Goal: Task Accomplishment & Management: Manage account settings

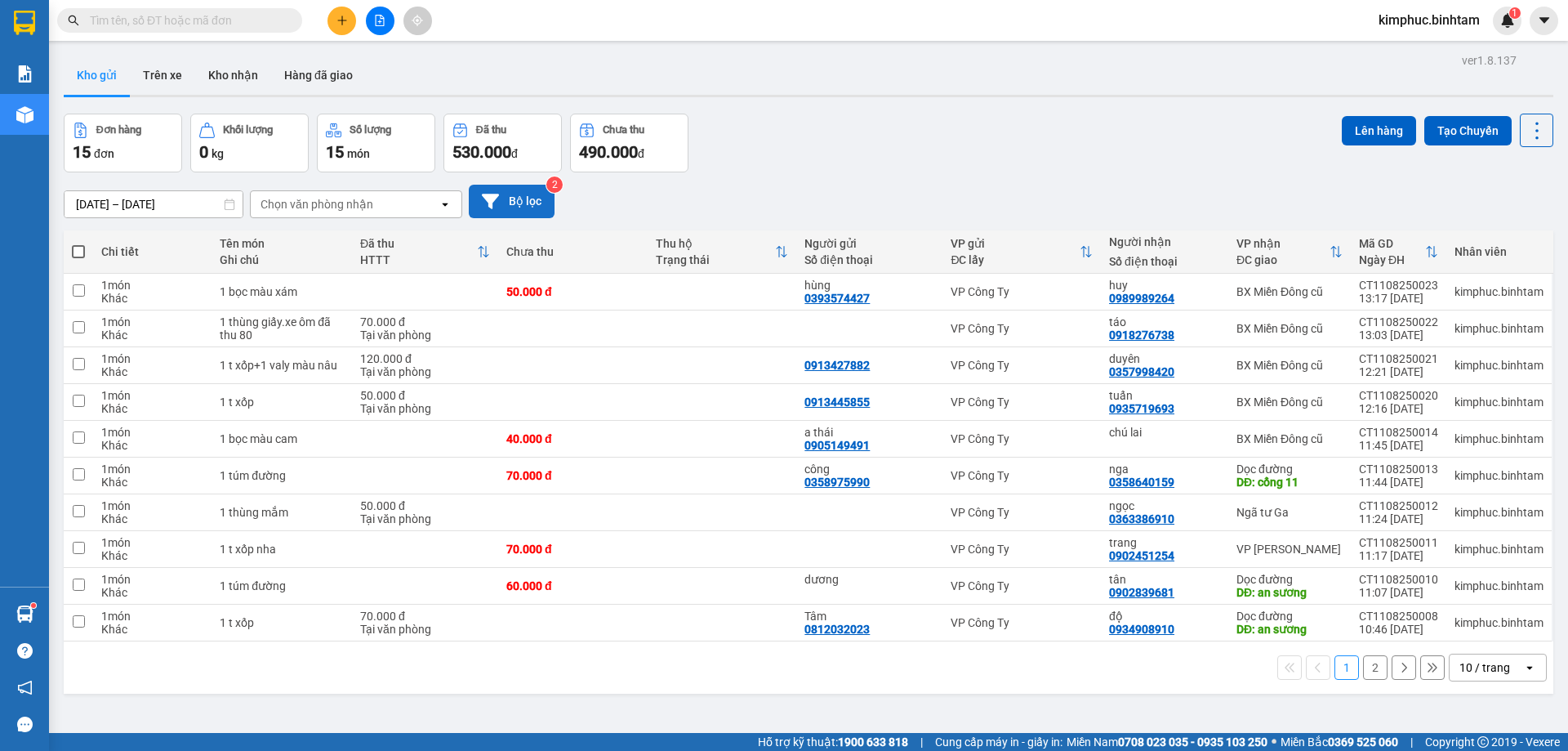
click at [512, 208] on button "Bộ lọc" at bounding box center [512, 201] width 85 height 33
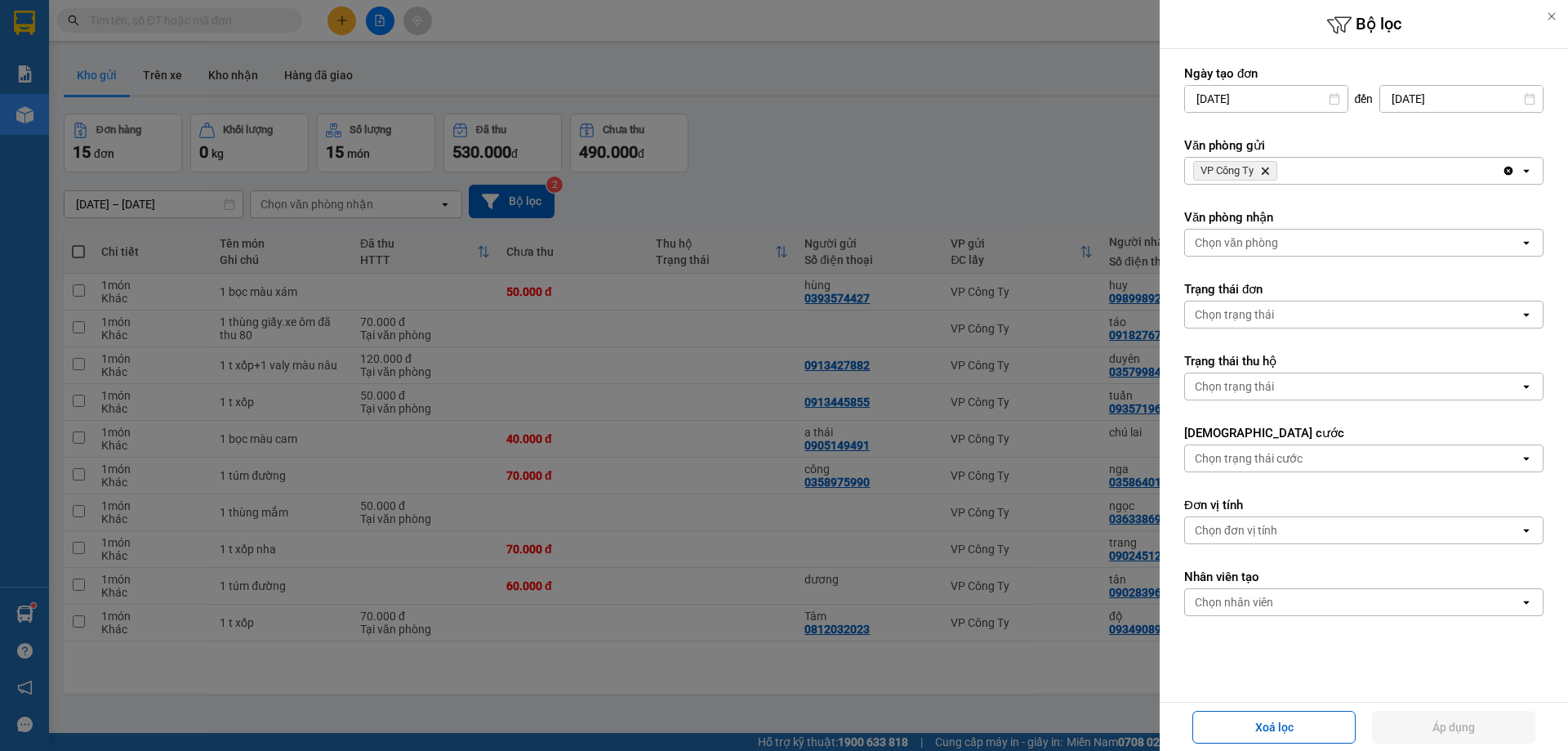
click at [1369, 166] on div "VP Công Ty Delete" at bounding box center [1343, 171] width 317 height 26
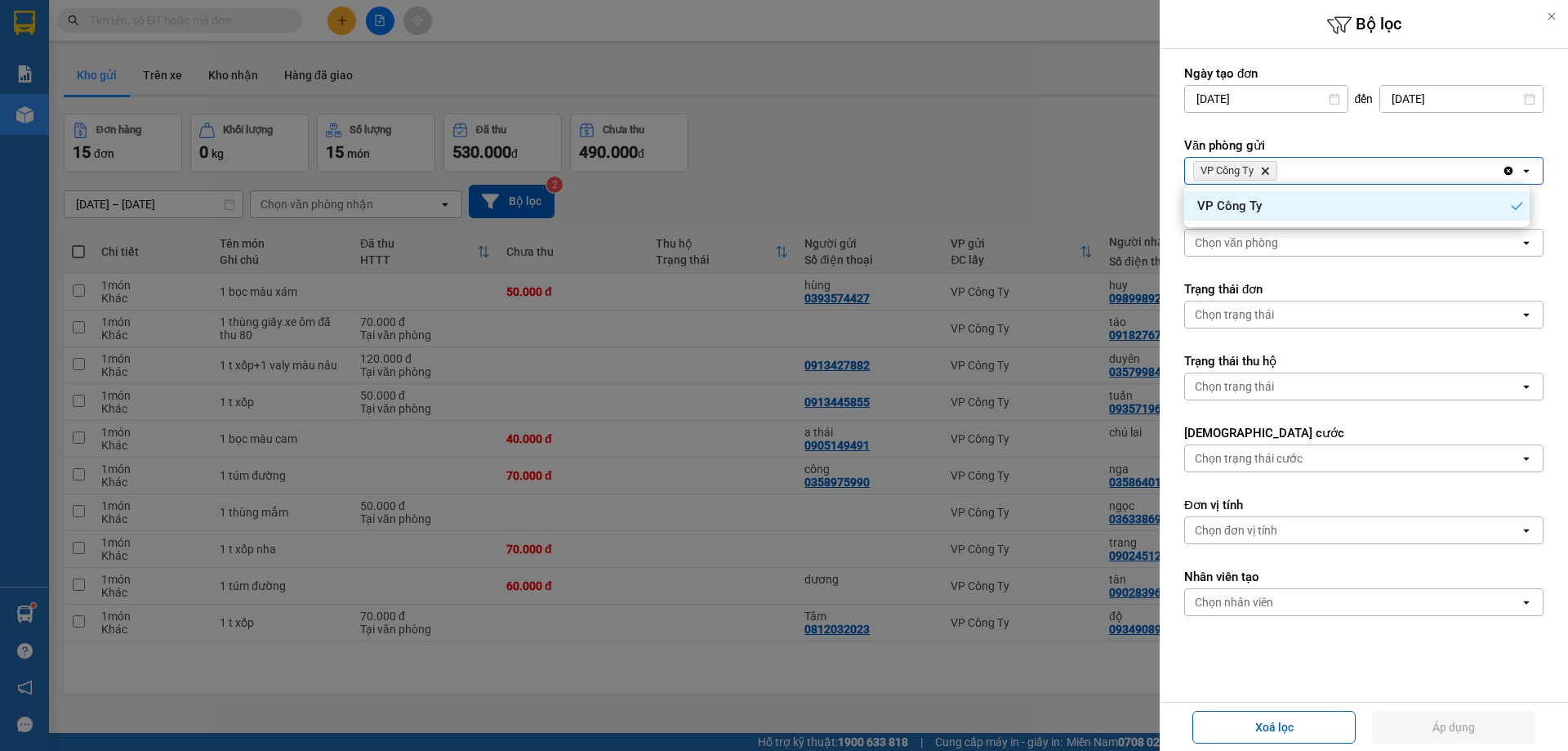
click at [1333, 177] on div "VP Công Ty Delete" at bounding box center [1343, 171] width 317 height 26
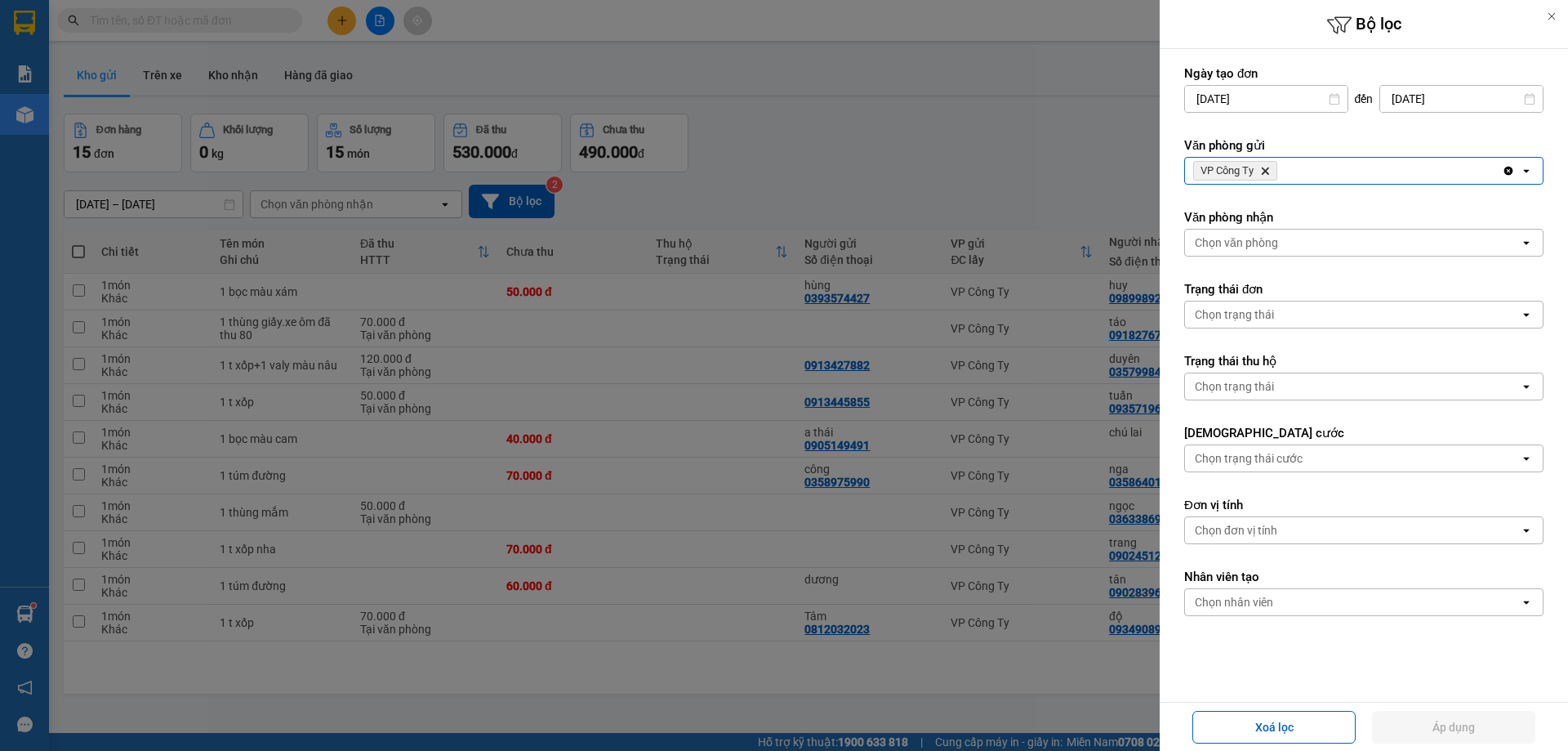
click at [1341, 171] on div "VP Công Ty Delete" at bounding box center [1343, 171] width 317 height 26
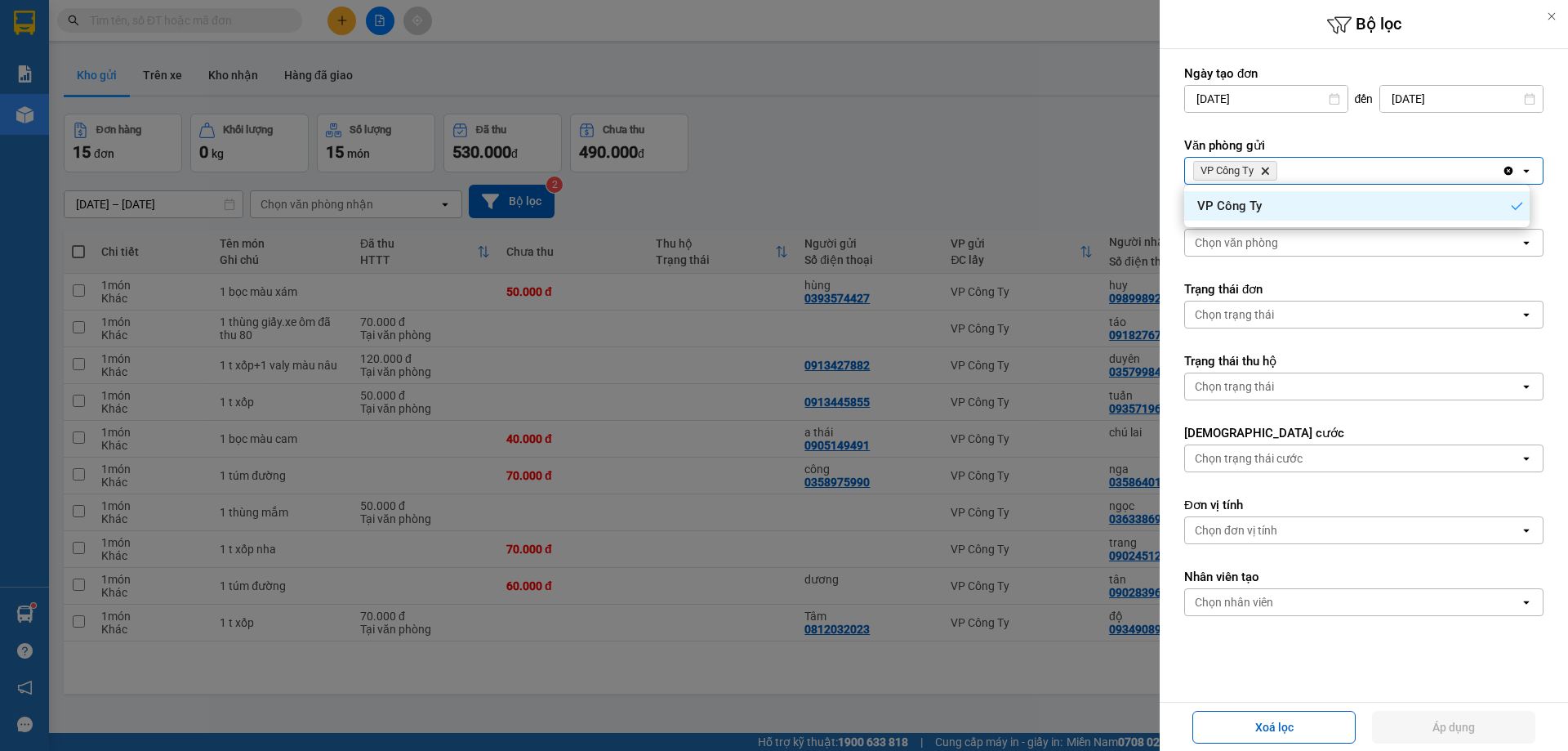
click at [1341, 171] on div "VP Công Ty Delete" at bounding box center [1343, 171] width 317 height 26
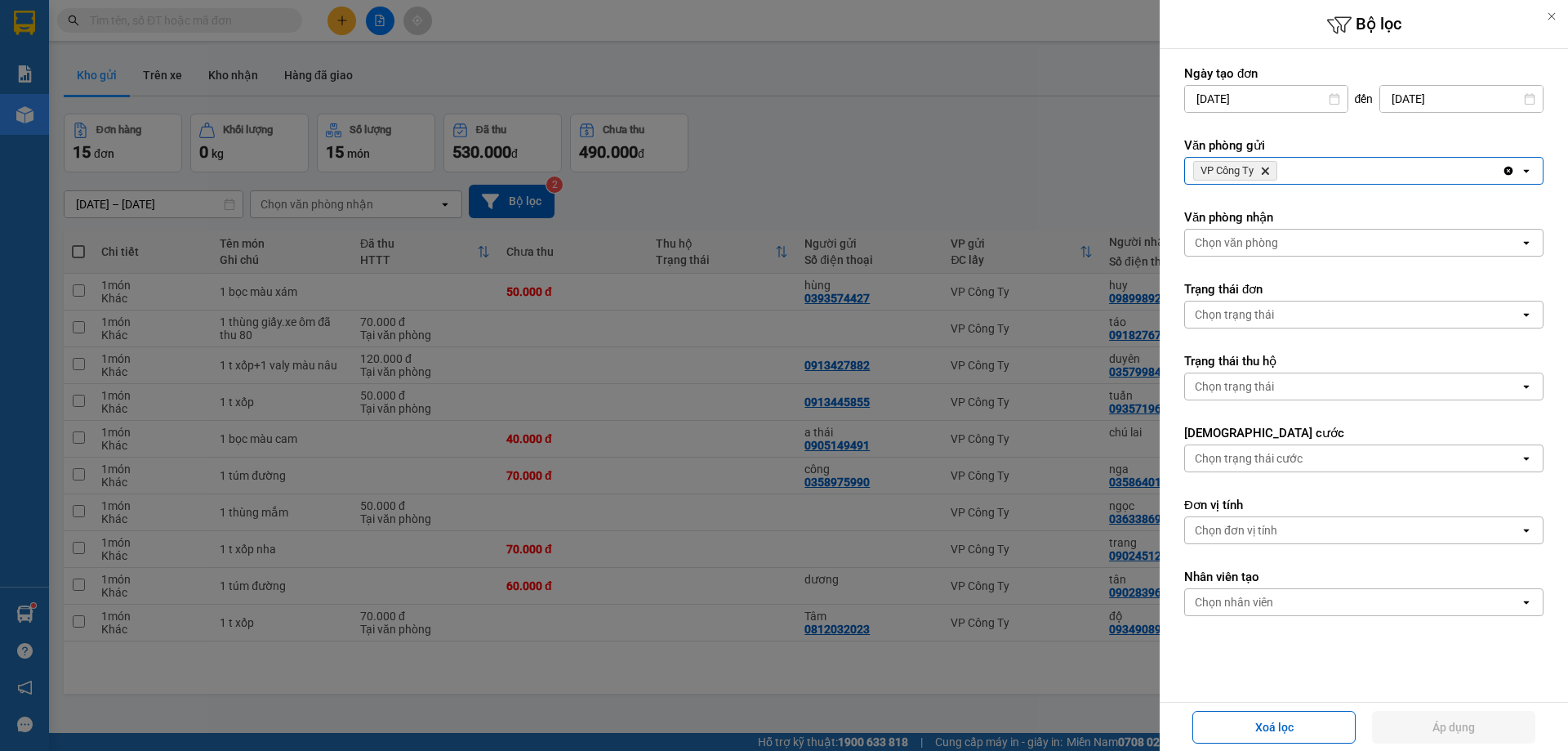
click at [1341, 171] on div "VP Công Ty Delete" at bounding box center [1343, 171] width 317 height 26
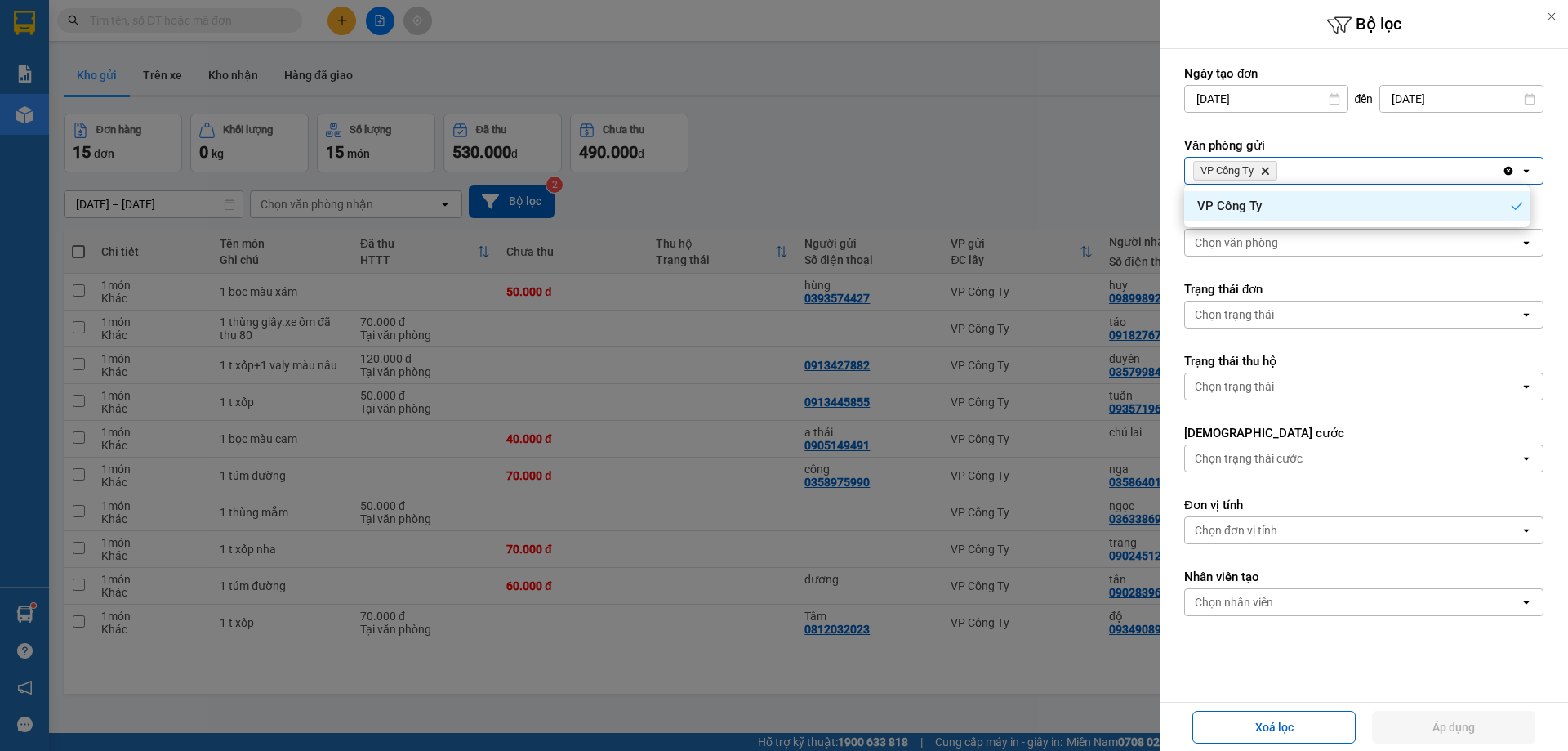
click at [1341, 171] on div "VP Công Ty Delete" at bounding box center [1343, 171] width 317 height 26
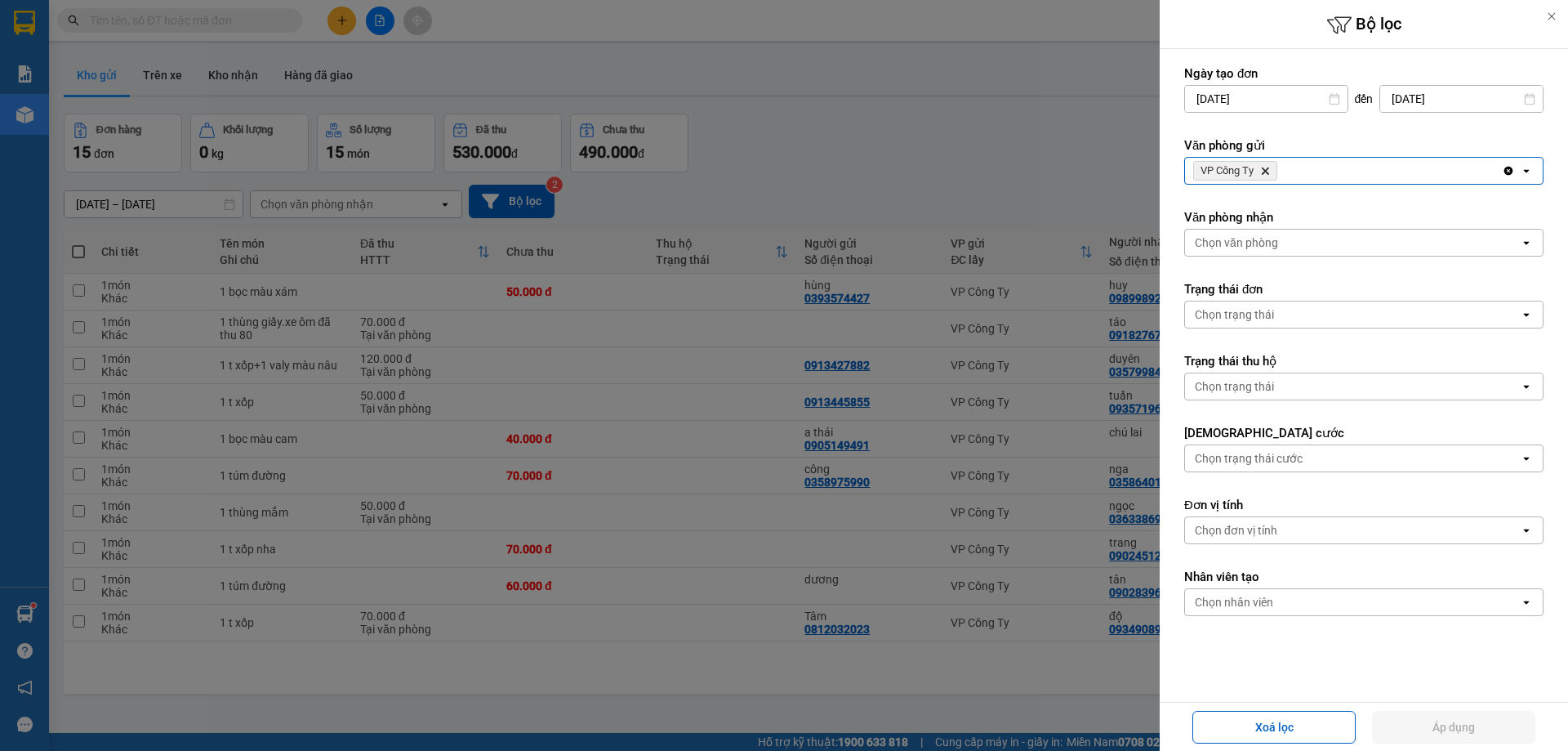
click at [1341, 171] on div "VP Công Ty Delete" at bounding box center [1343, 171] width 317 height 26
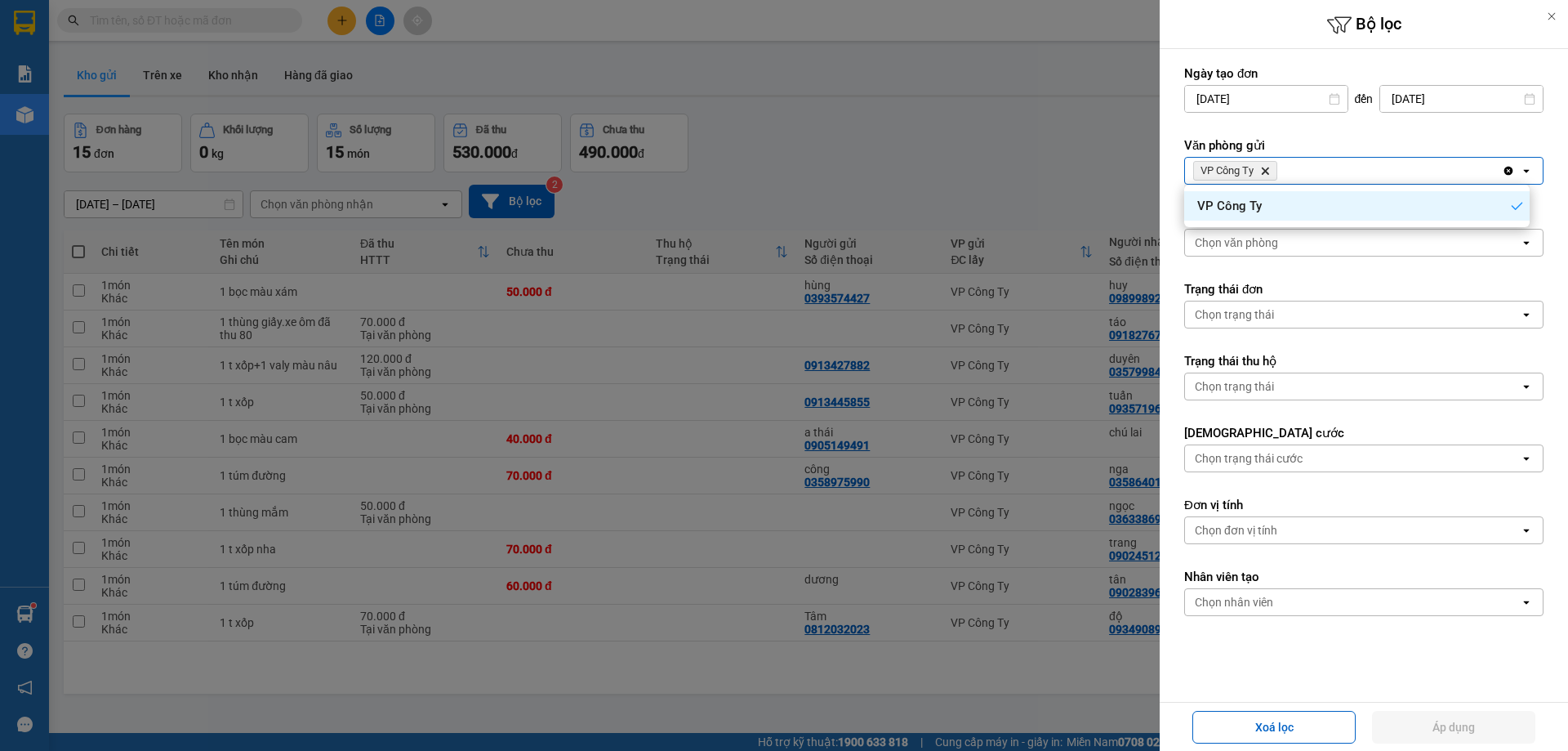
click at [1256, 171] on span "VP Công Ty Delete" at bounding box center [1235, 170] width 84 height 20
click at [1519, 173] on icon "open" at bounding box center [1525, 170] width 13 height 13
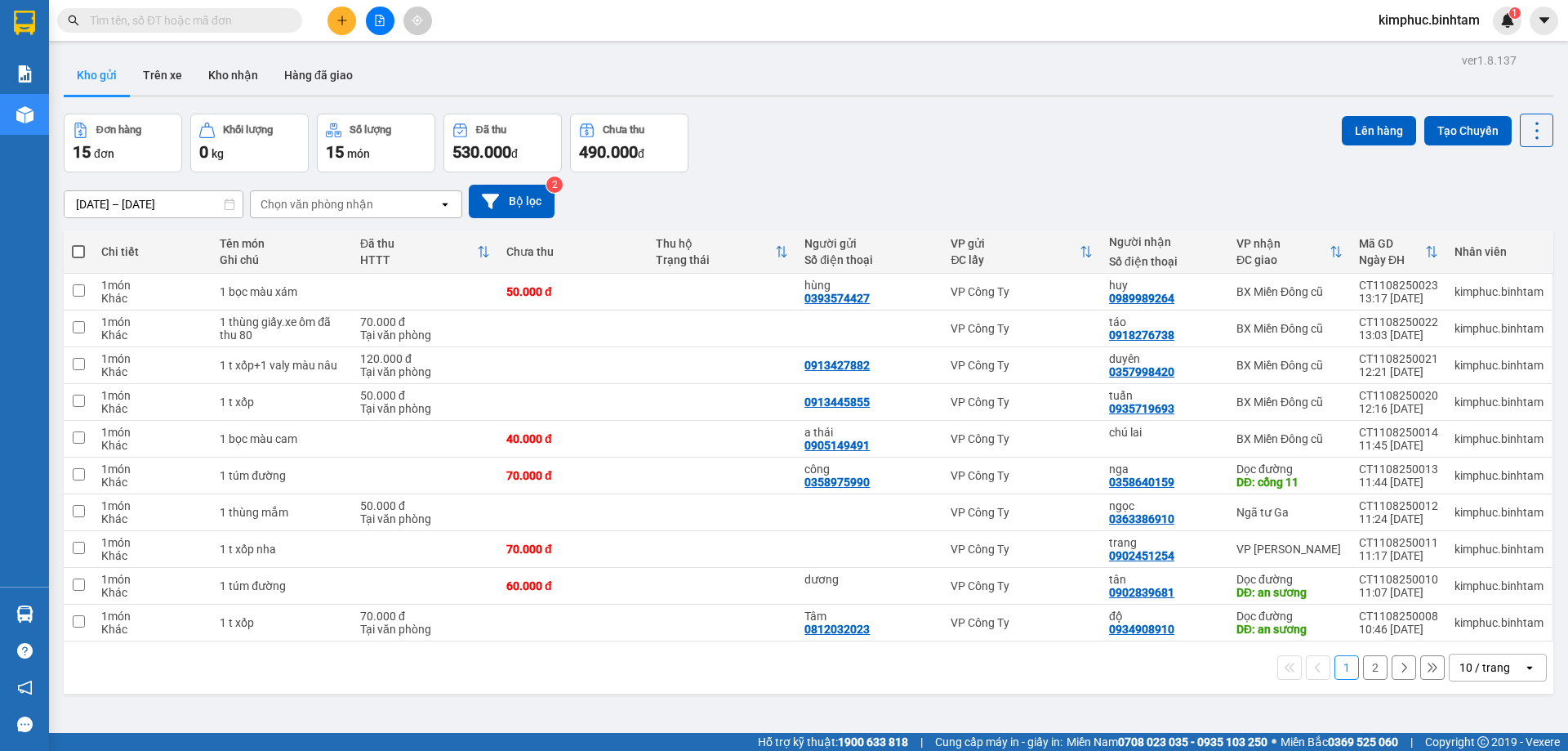
click at [1460, 17] on span "kimphuc.binhtam" at bounding box center [1429, 20] width 127 height 21
click at [1423, 56] on span "Đăng xuất" at bounding box center [1436, 50] width 94 height 18
